Goal: Find specific page/section: Find specific page/section

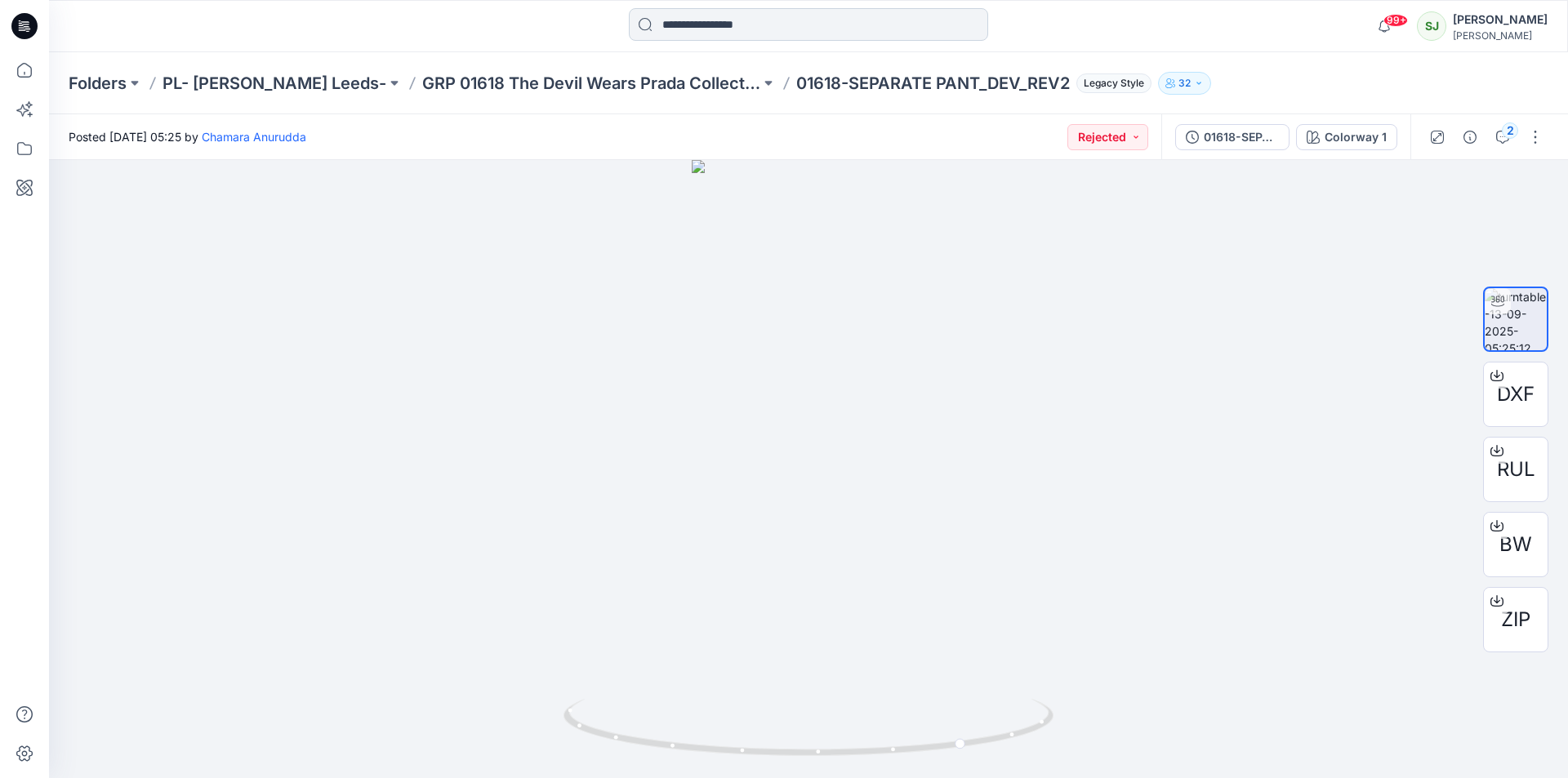
click at [665, 33] on input at bounding box center [808, 24] width 359 height 32
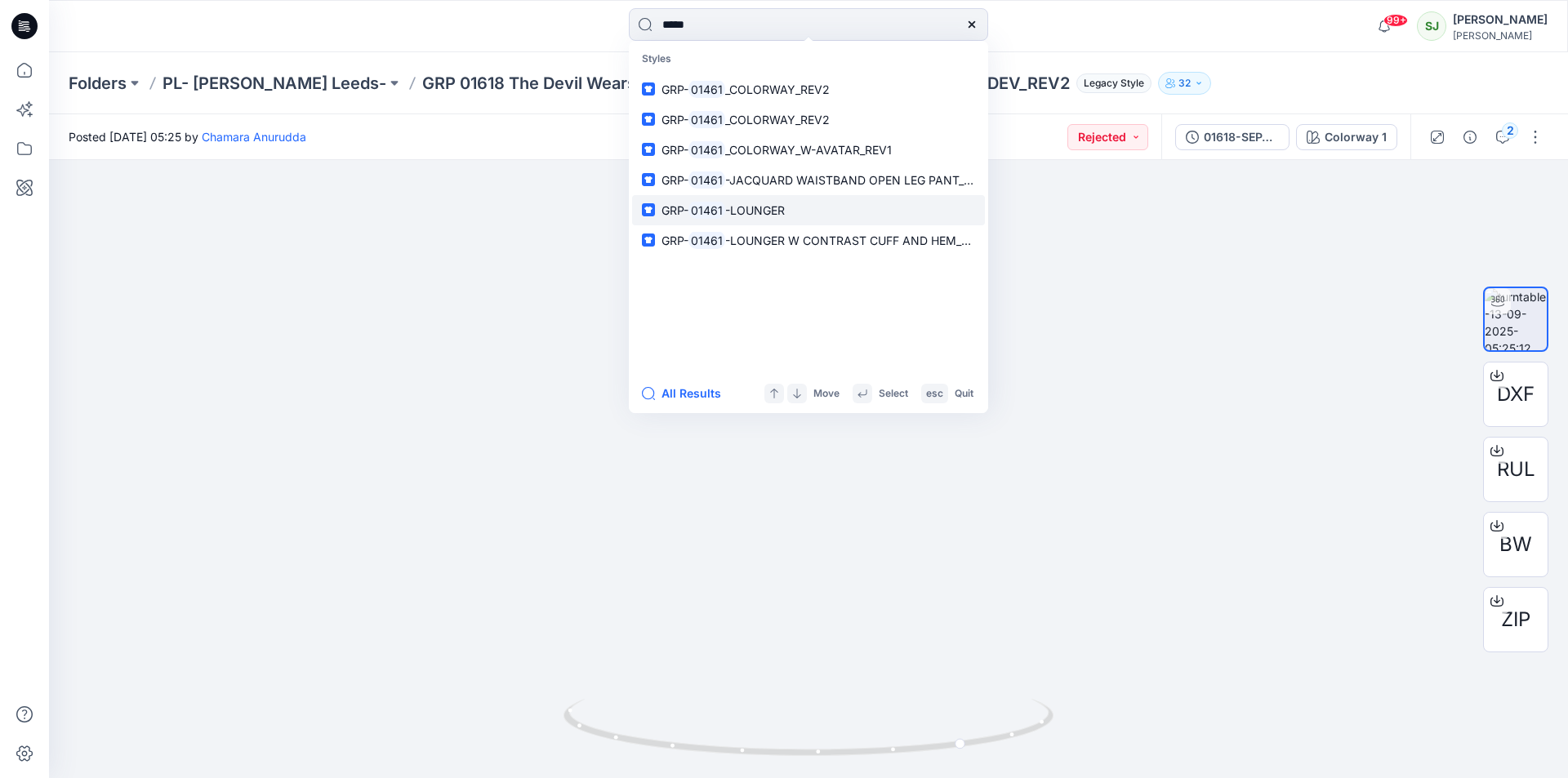
type input "*****"
click at [736, 213] on span "-LOUNGER" at bounding box center [755, 209] width 60 height 14
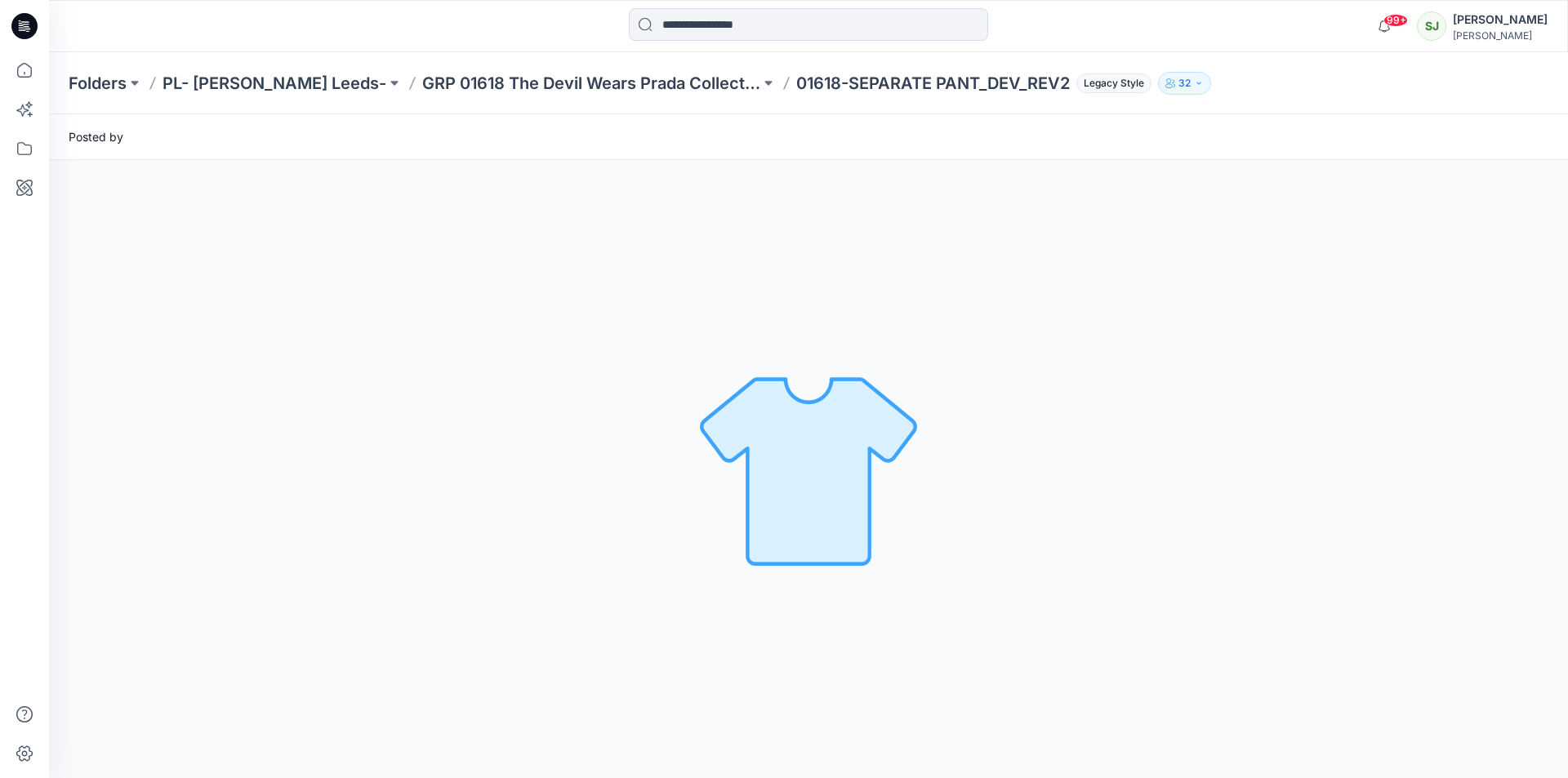
click at [736, 213] on div "Loading... Material Properties Loading..." at bounding box center [808, 468] width 1518 height 618
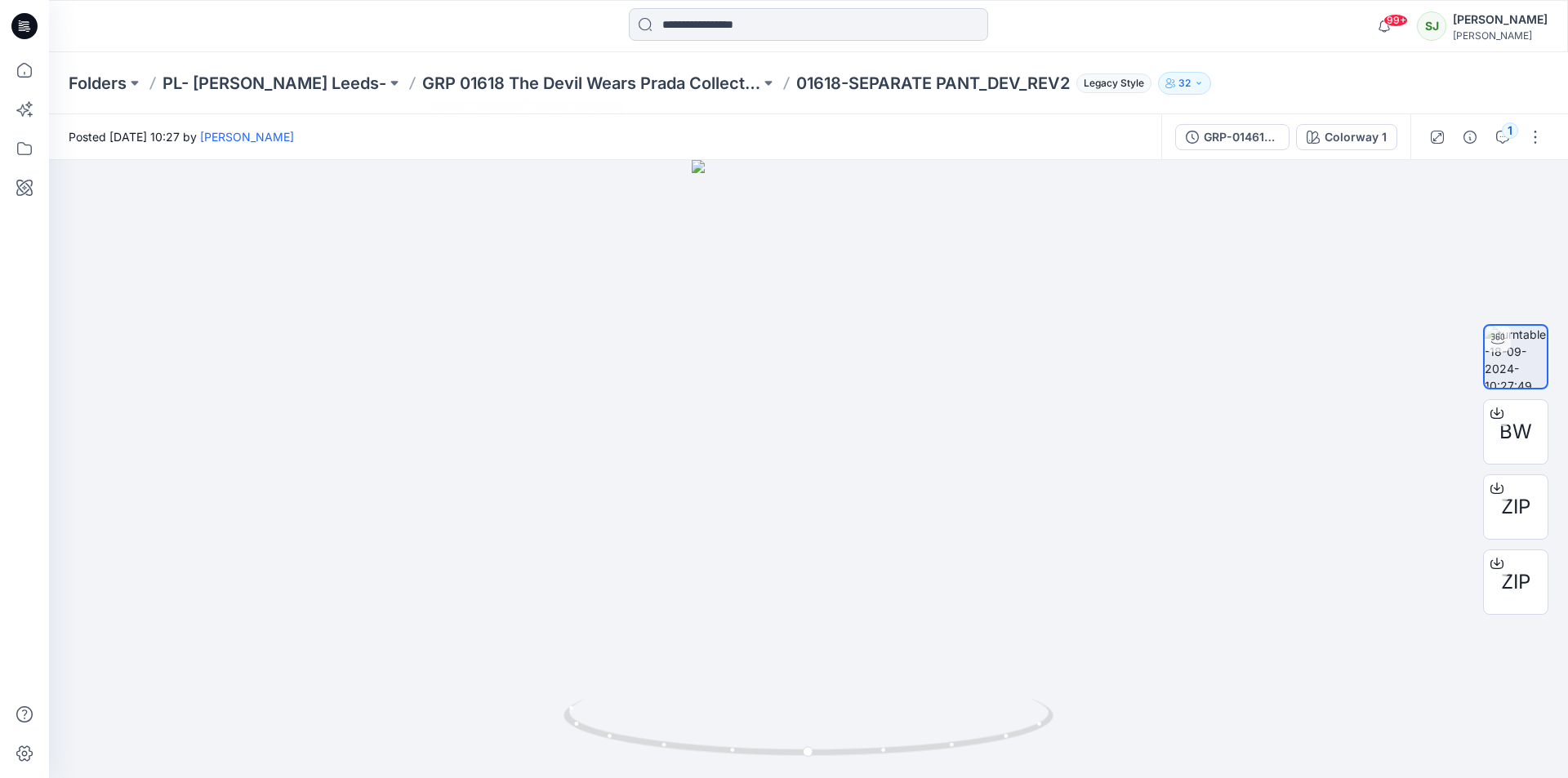
click at [766, 21] on input at bounding box center [808, 24] width 359 height 32
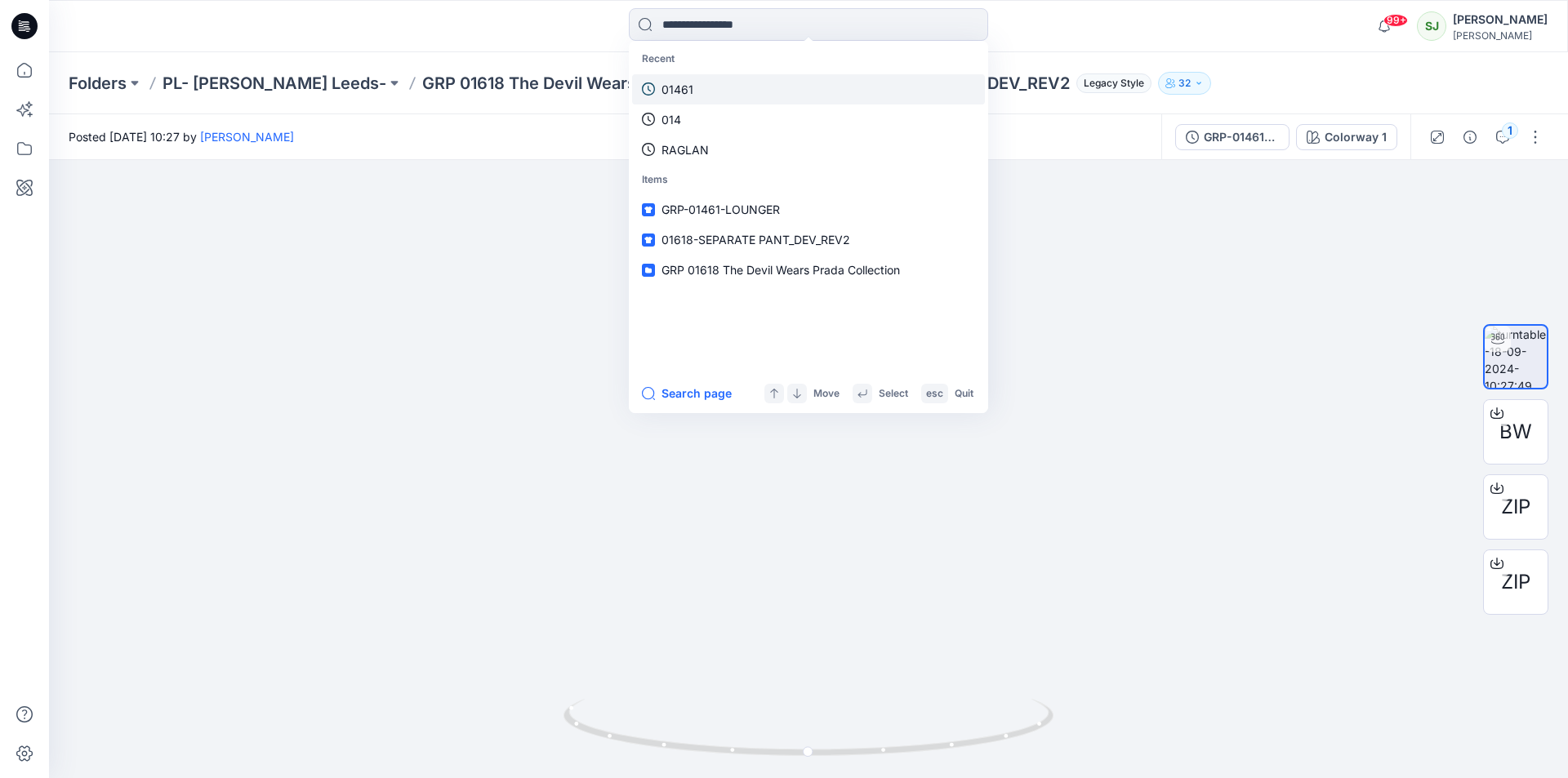
click at [689, 90] on p "01461" at bounding box center [676, 89] width 32 height 17
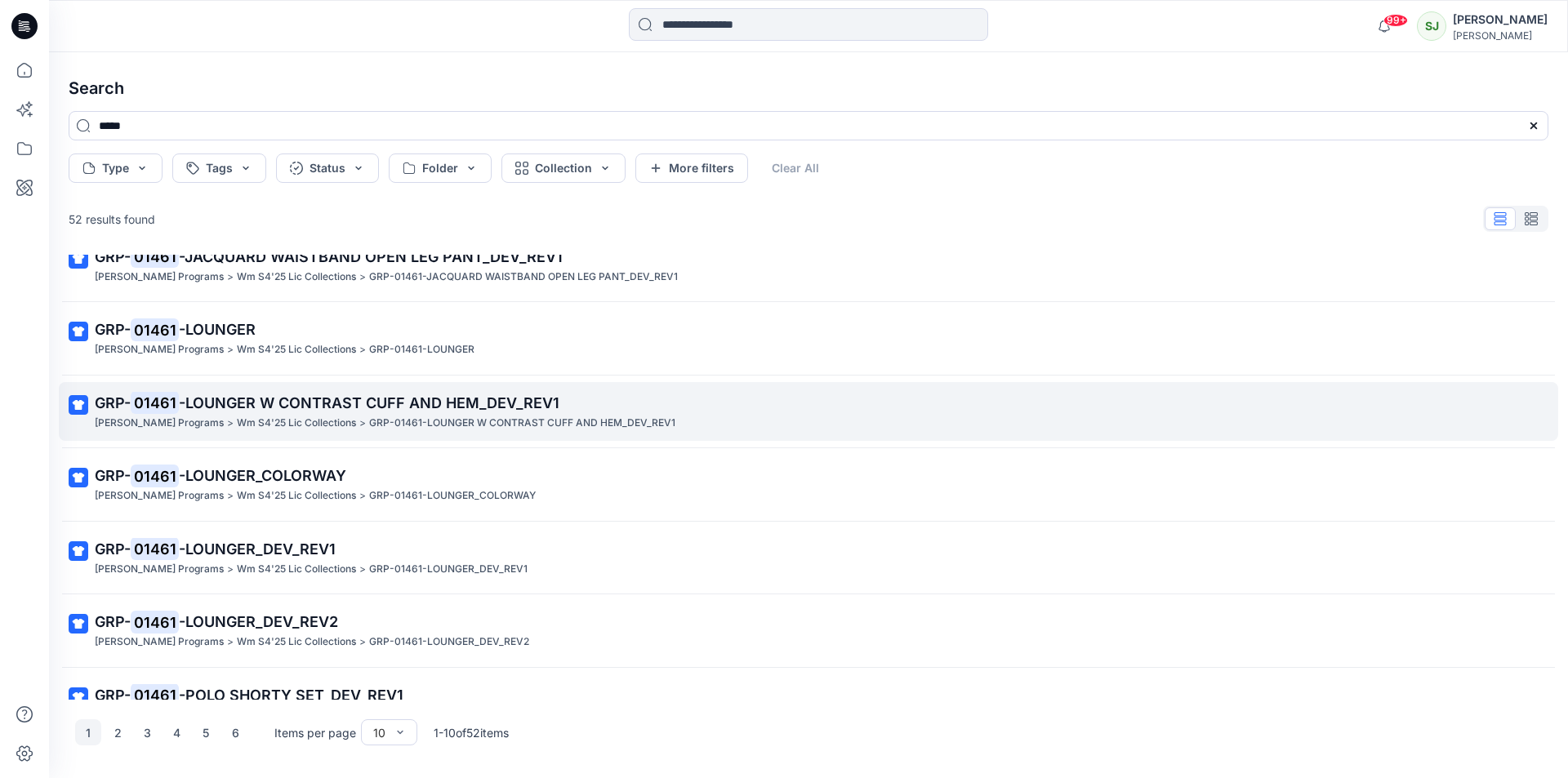
scroll to position [286, 0]
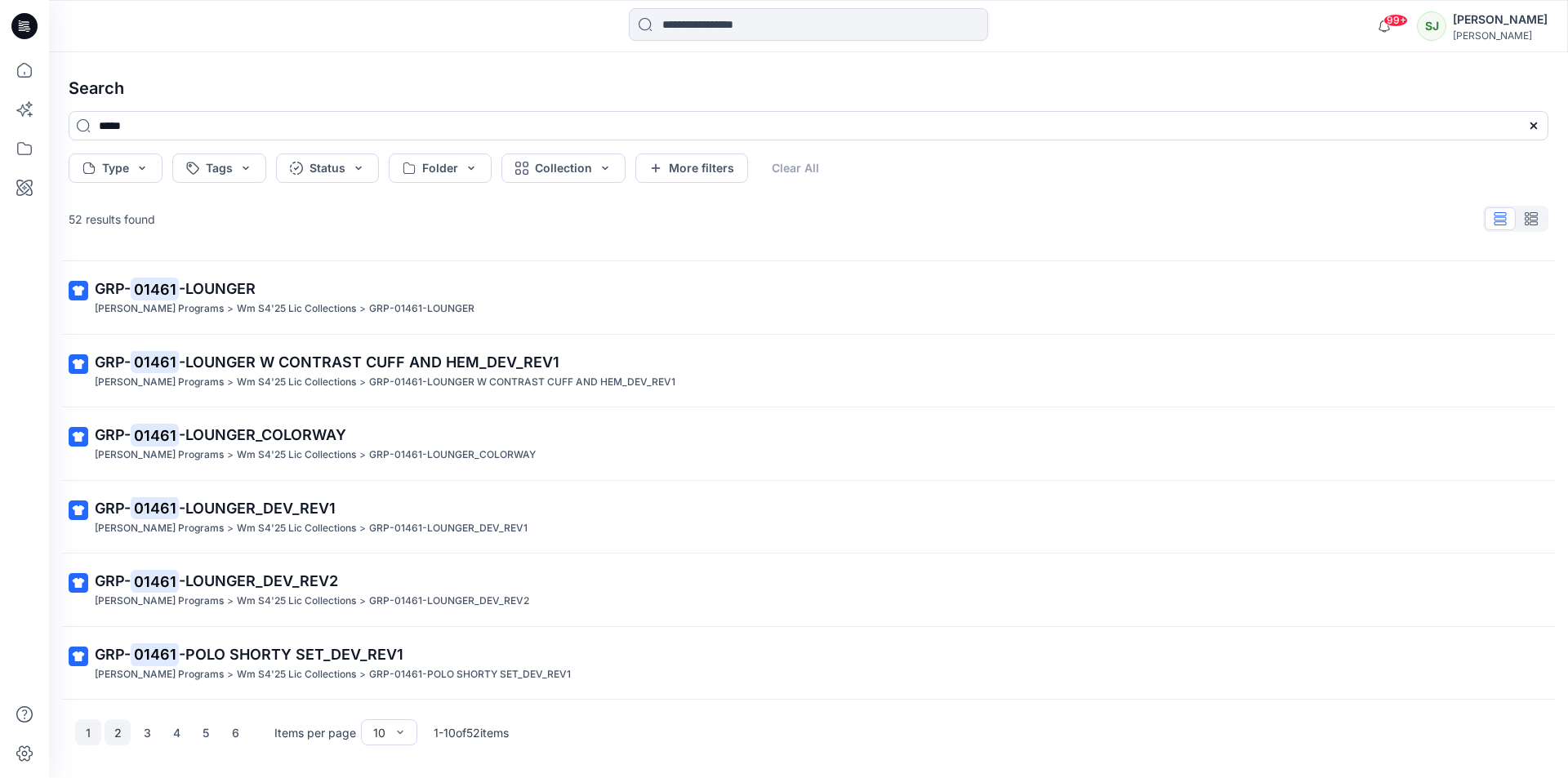
click at [117, 739] on button "2" at bounding box center [117, 732] width 26 height 26
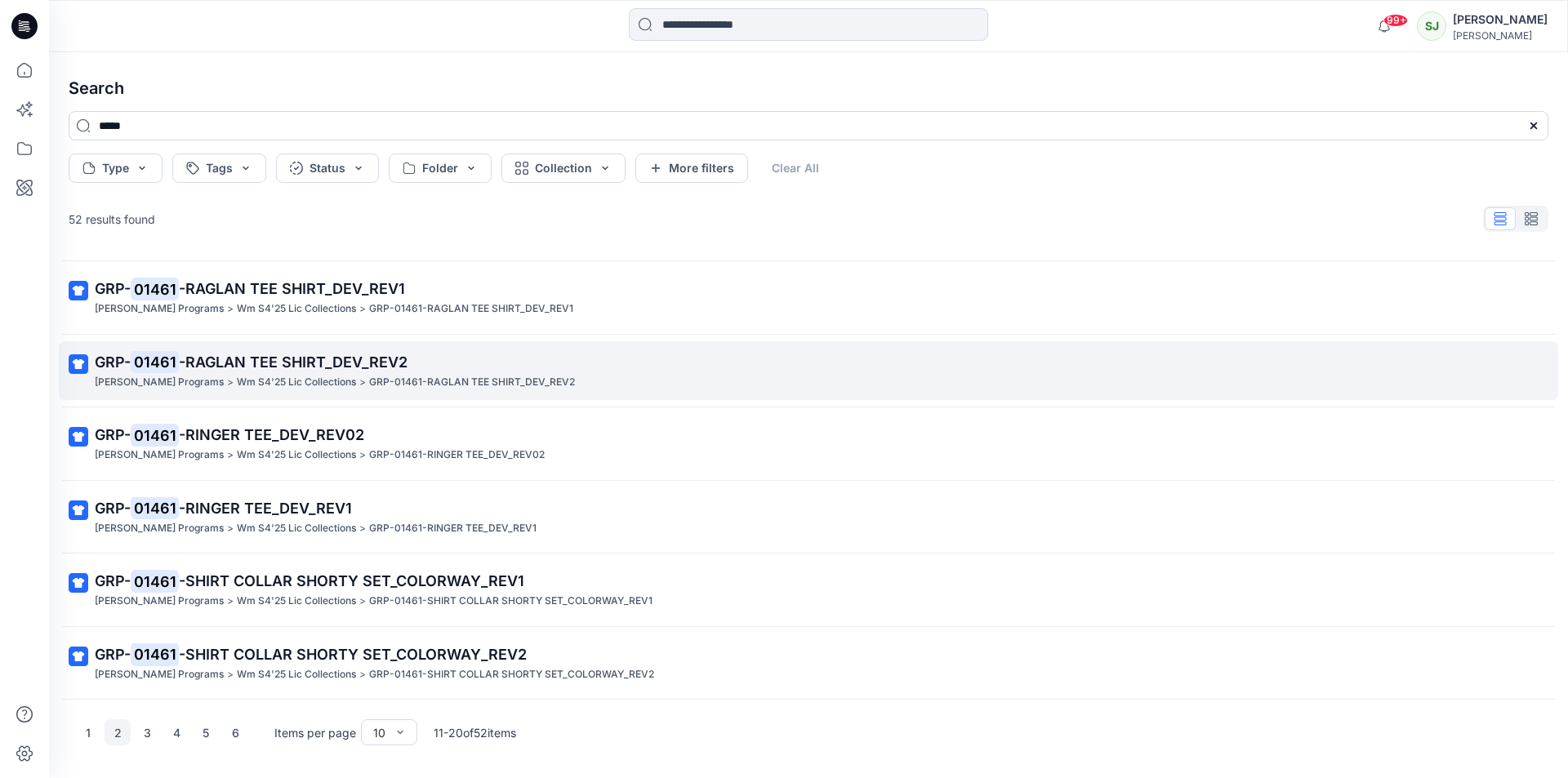
click at [259, 371] on p "GRP- 01461 -RAGLAN TEE SHIRT_DEV_REV2" at bounding box center [806, 362] width 1424 height 23
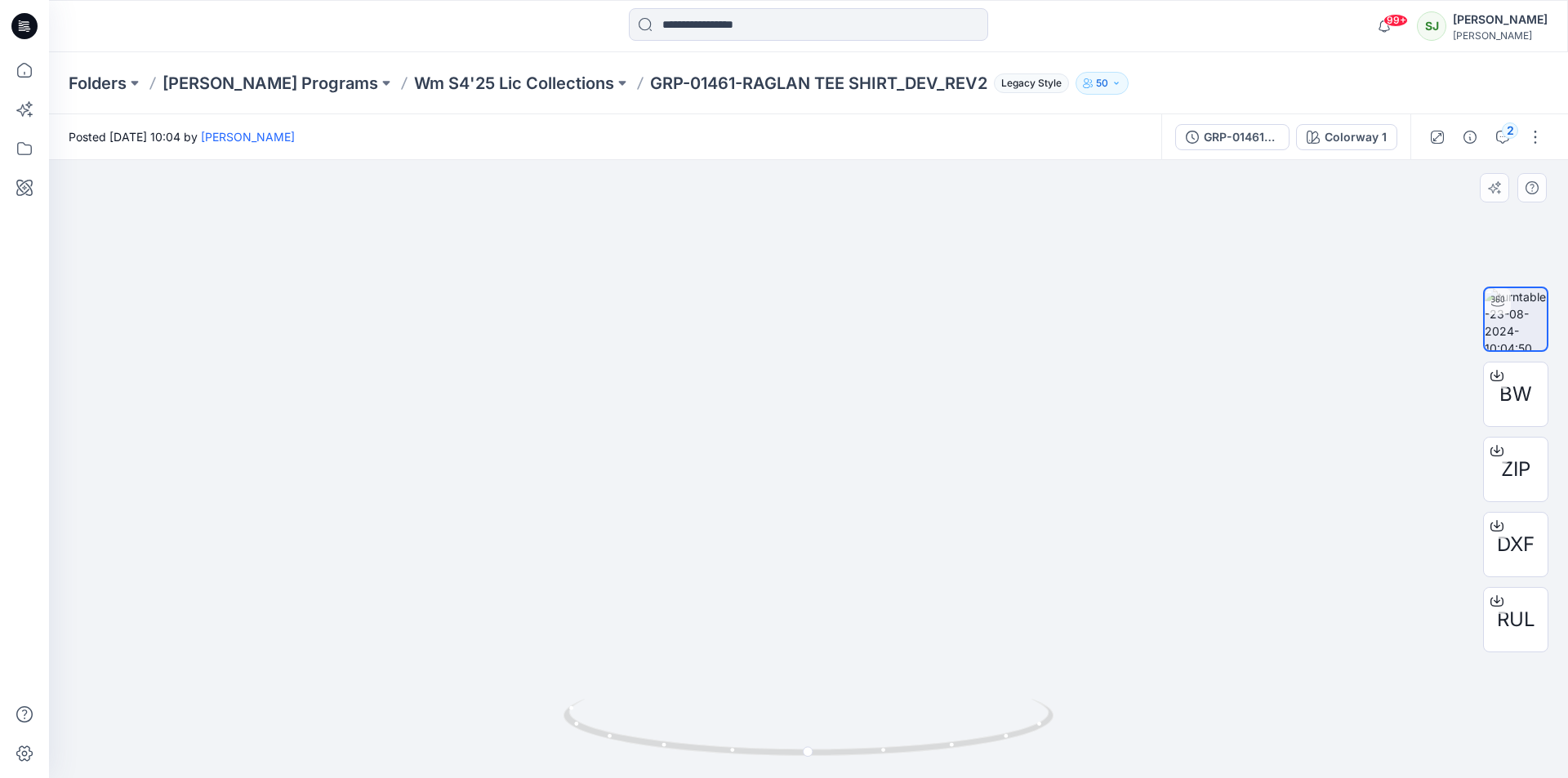
drag, startPoint x: 775, startPoint y: 412, endPoint x: 817, endPoint y: 476, distance: 76.6
click at [854, 410] on img at bounding box center [809, 369] width 385 height 818
drag, startPoint x: 811, startPoint y: 750, endPoint x: 867, endPoint y: 734, distance: 58.2
click at [867, 734] on icon at bounding box center [811, 729] width 494 height 61
drag, startPoint x: 829, startPoint y: 262, endPoint x: 910, endPoint y: 590, distance: 337.9
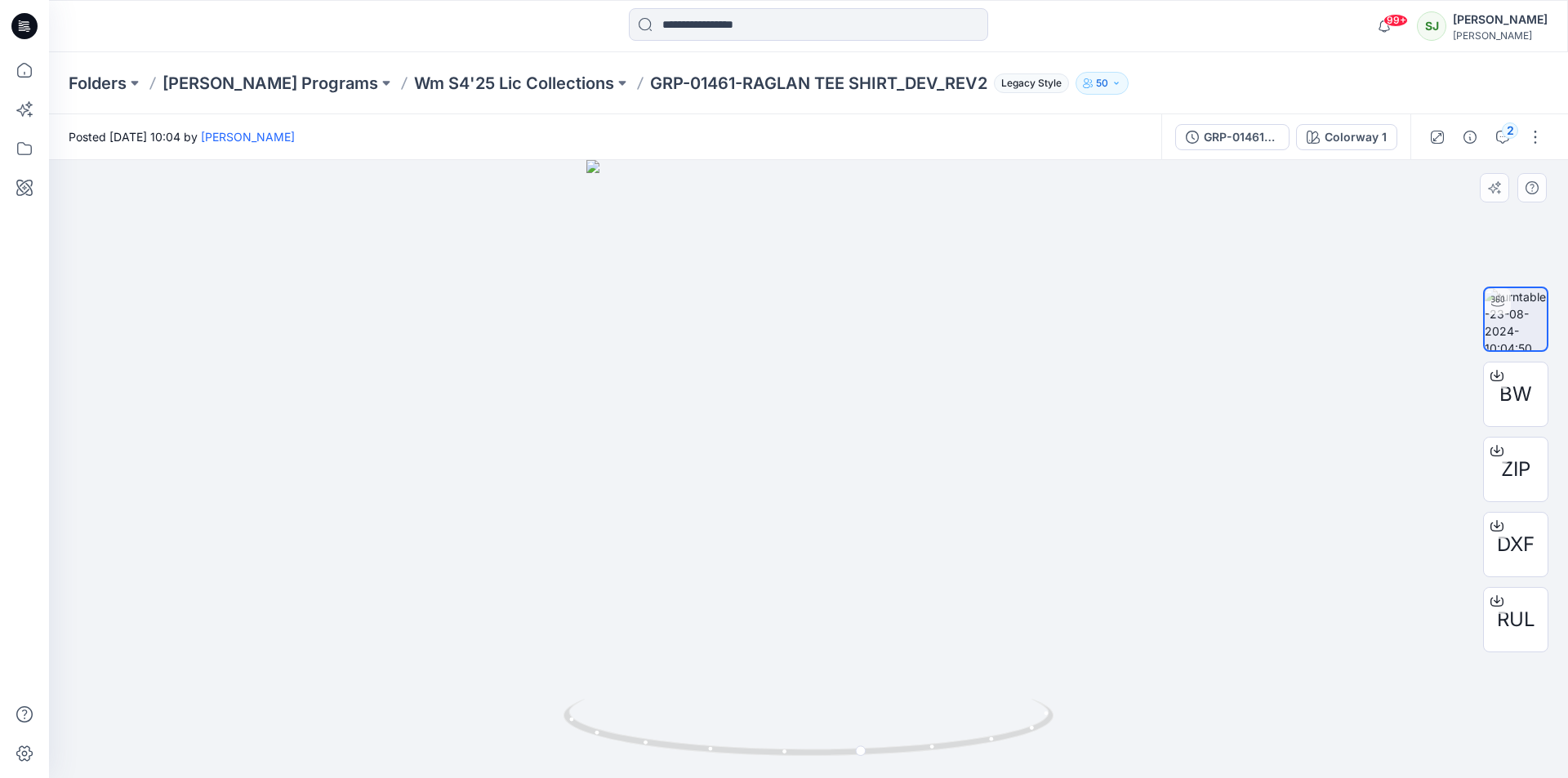
click at [910, 590] on img at bounding box center [808, 468] width 445 height 618
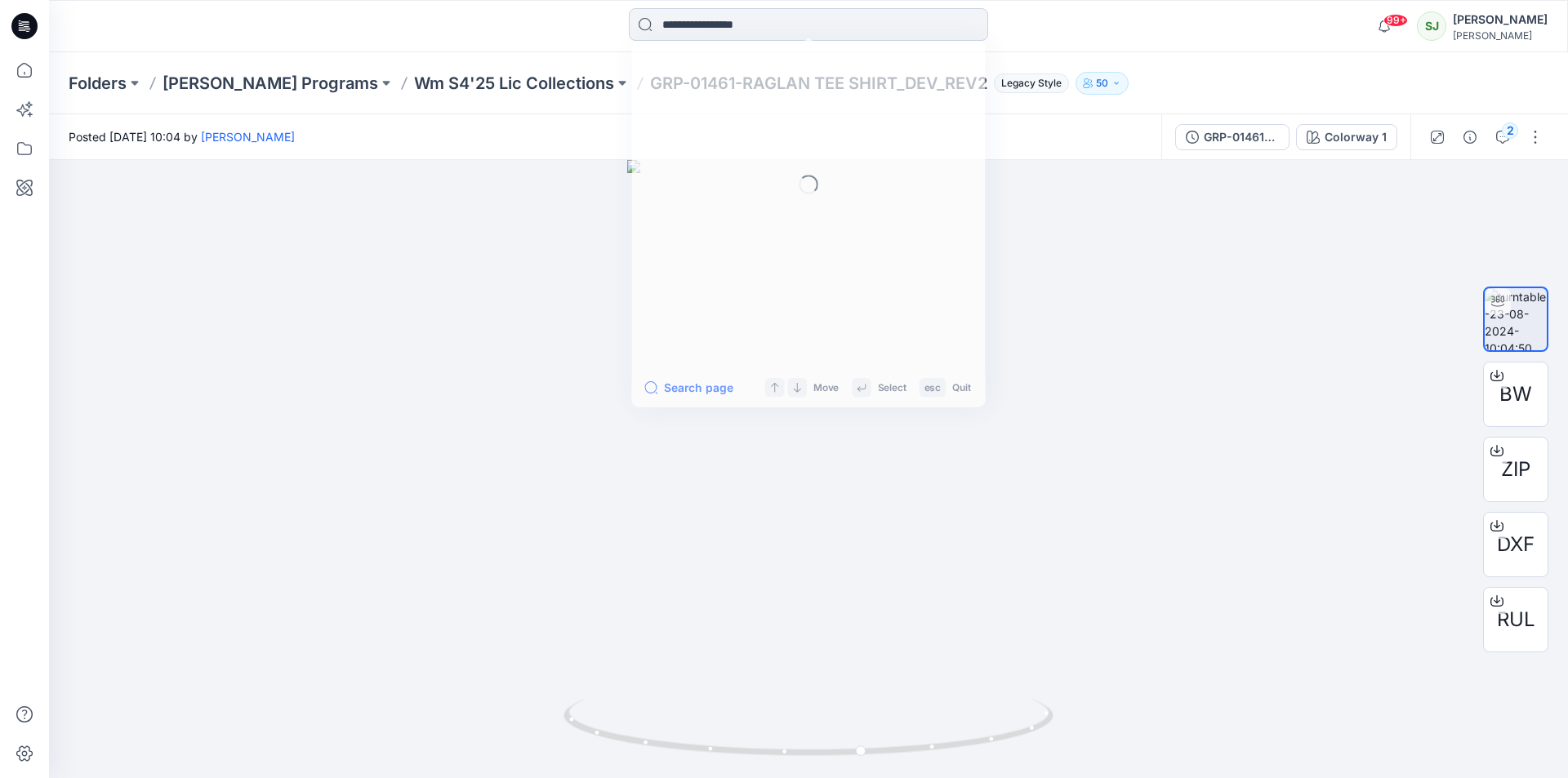
click at [695, 27] on input at bounding box center [808, 24] width 359 height 32
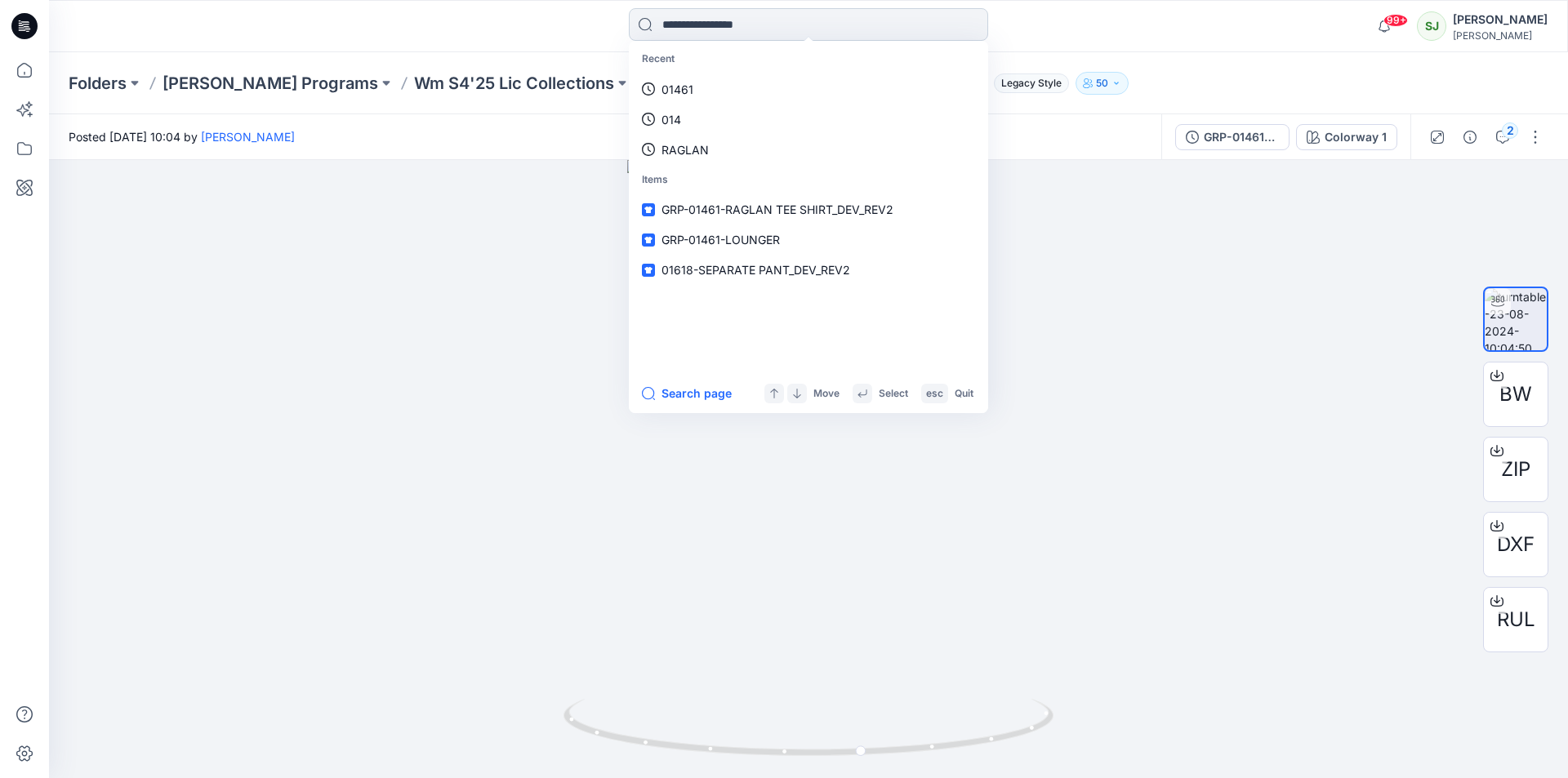
paste input "**********"
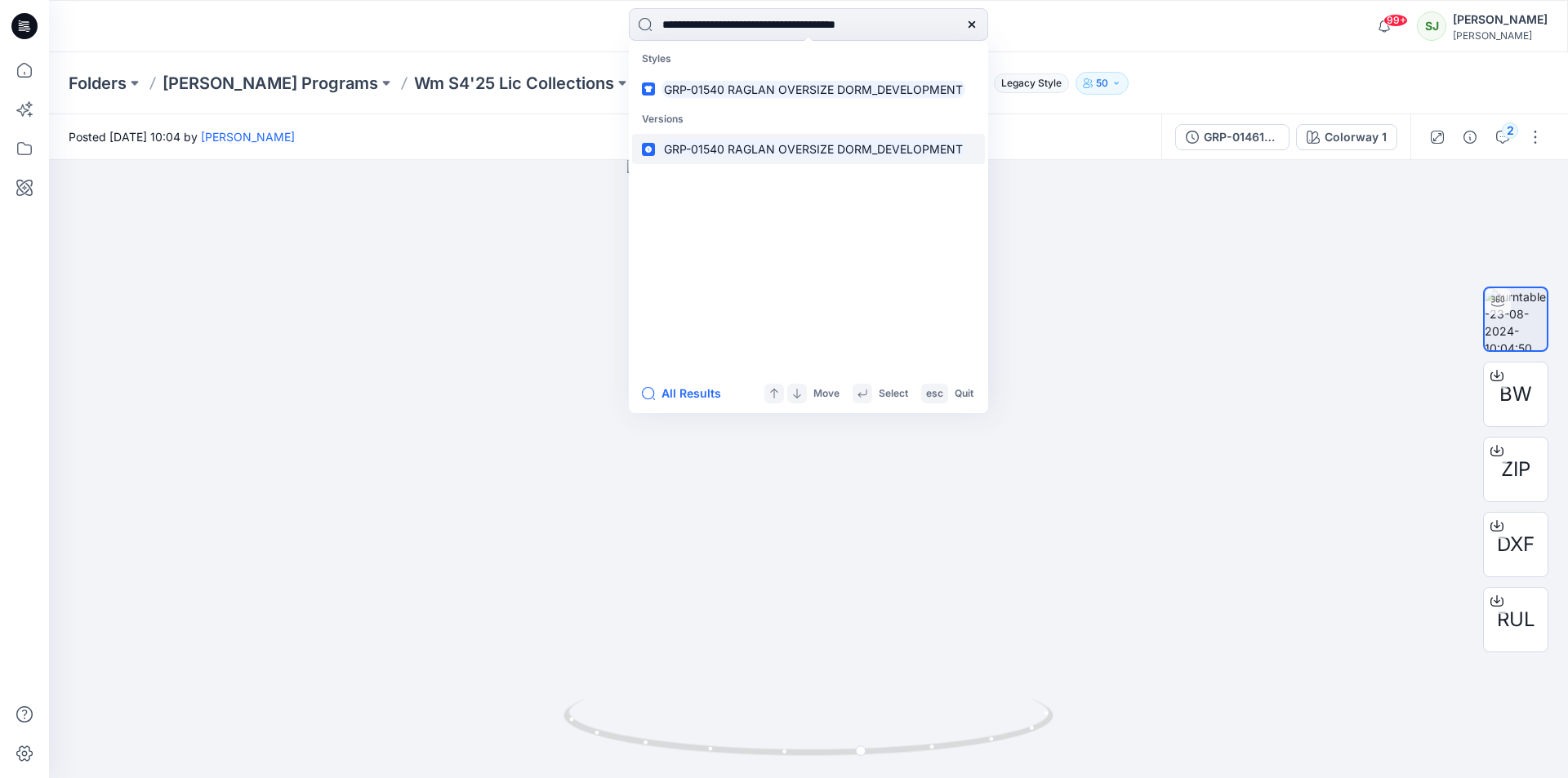
type input "**********"
click at [720, 146] on mark "GRP-01540 RAGLAN OVERSIZE DORM_DEVELOPMENT" at bounding box center [812, 149] width 304 height 19
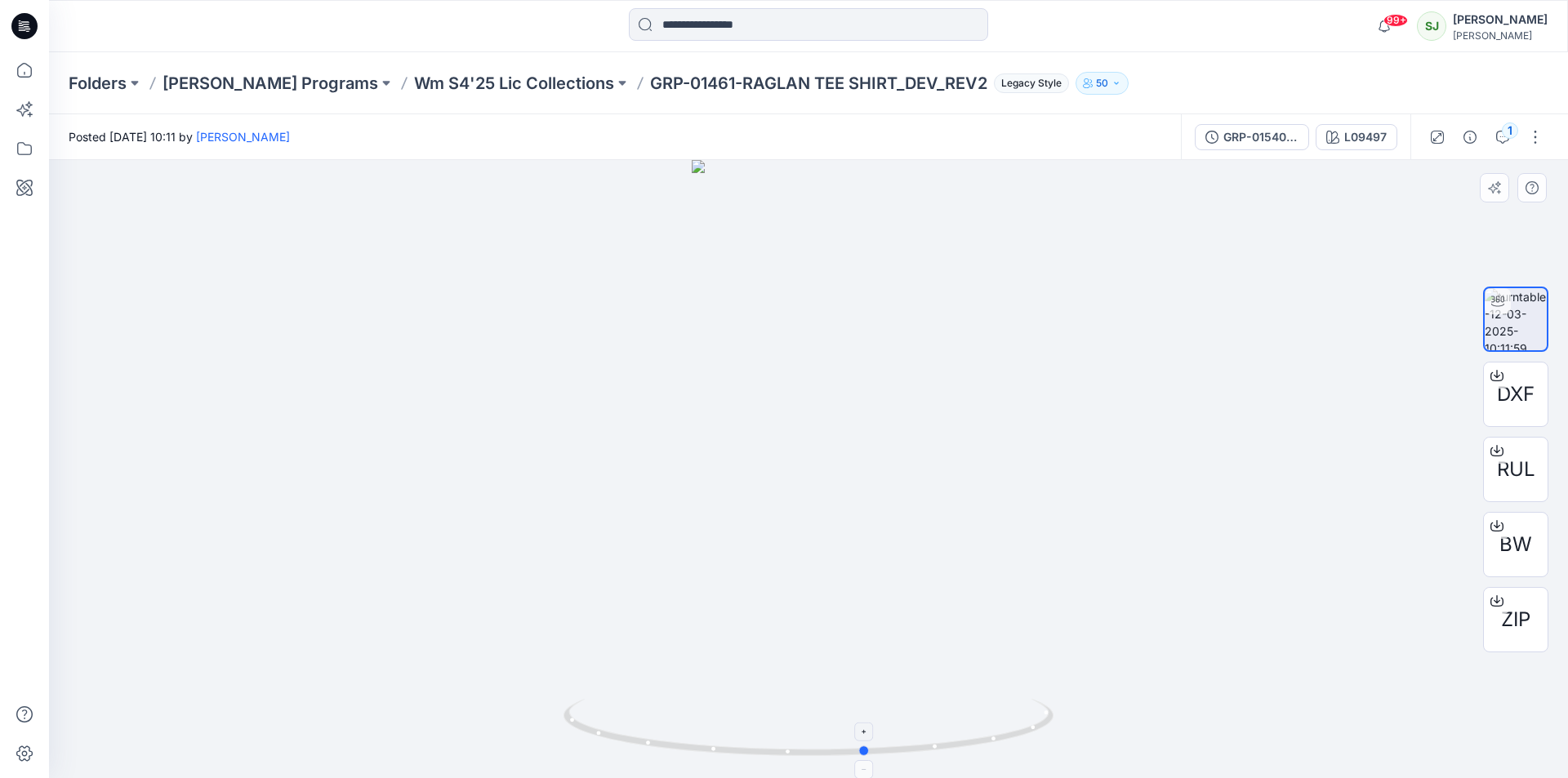
drag, startPoint x: 812, startPoint y: 756, endPoint x: 870, endPoint y: 758, distance: 58.0
click at [870, 758] on icon at bounding box center [811, 729] width 494 height 61
click at [732, 319] on img at bounding box center [808, 441] width 276 height 674
drag, startPoint x: 763, startPoint y: 484, endPoint x: 1004, endPoint y: 525, distance: 244.5
click at [1004, 525] on div at bounding box center [808, 468] width 1518 height 618
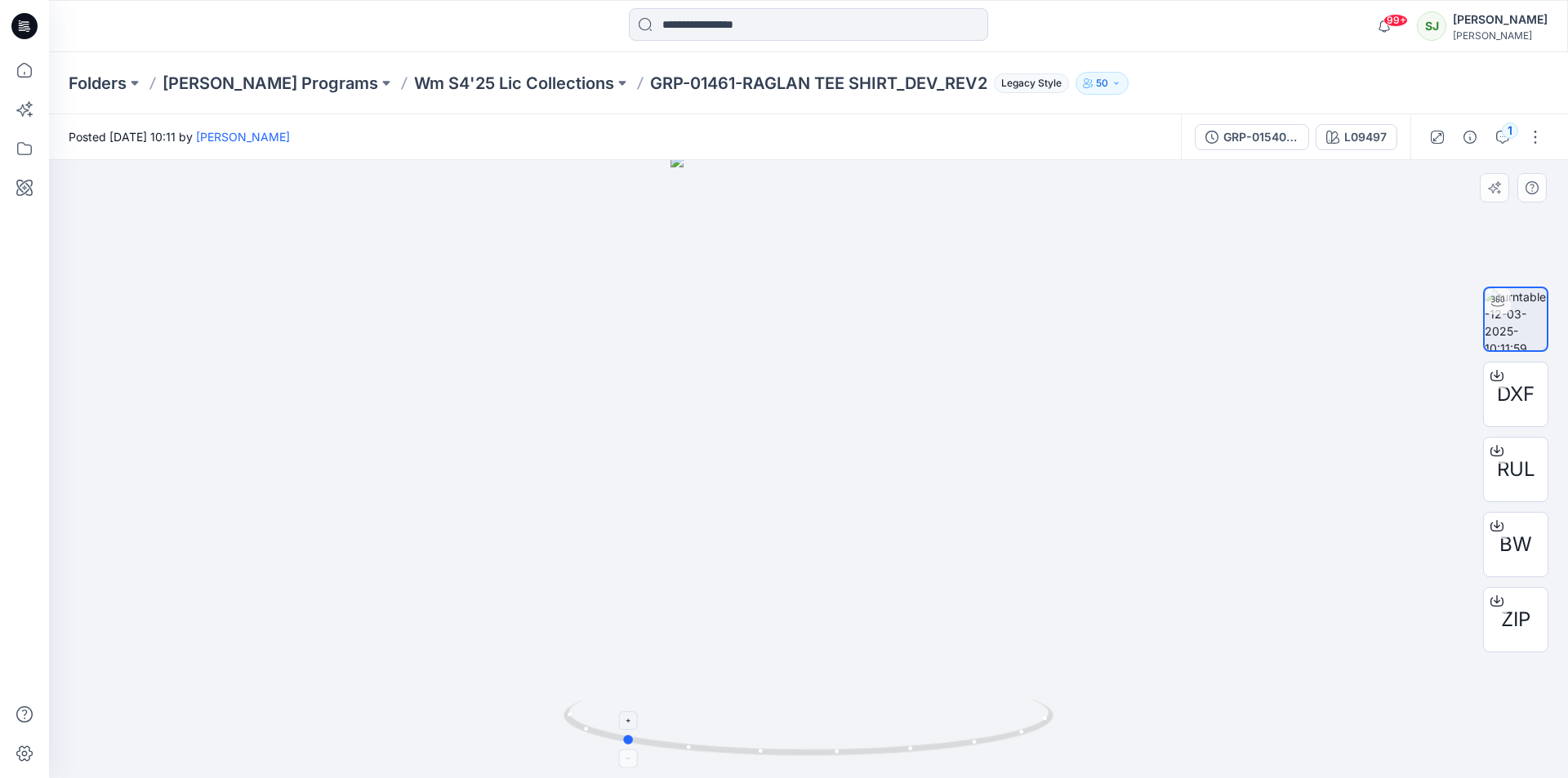
drag, startPoint x: 867, startPoint y: 750, endPoint x: 622, endPoint y: 742, distance: 245.1
click at [622, 742] on icon at bounding box center [811, 729] width 494 height 61
